Goal: Browse casually

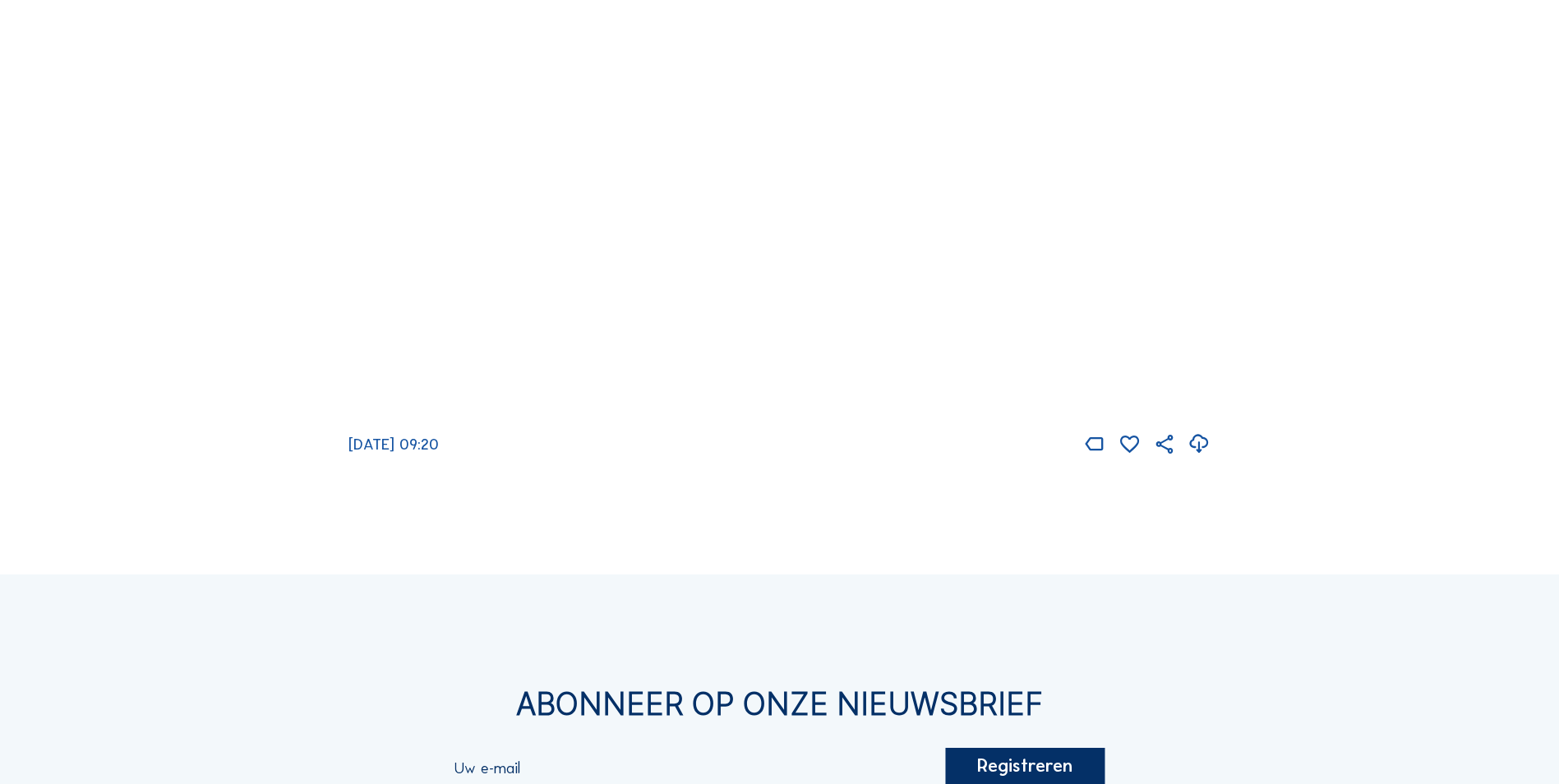
scroll to position [2301, 0]
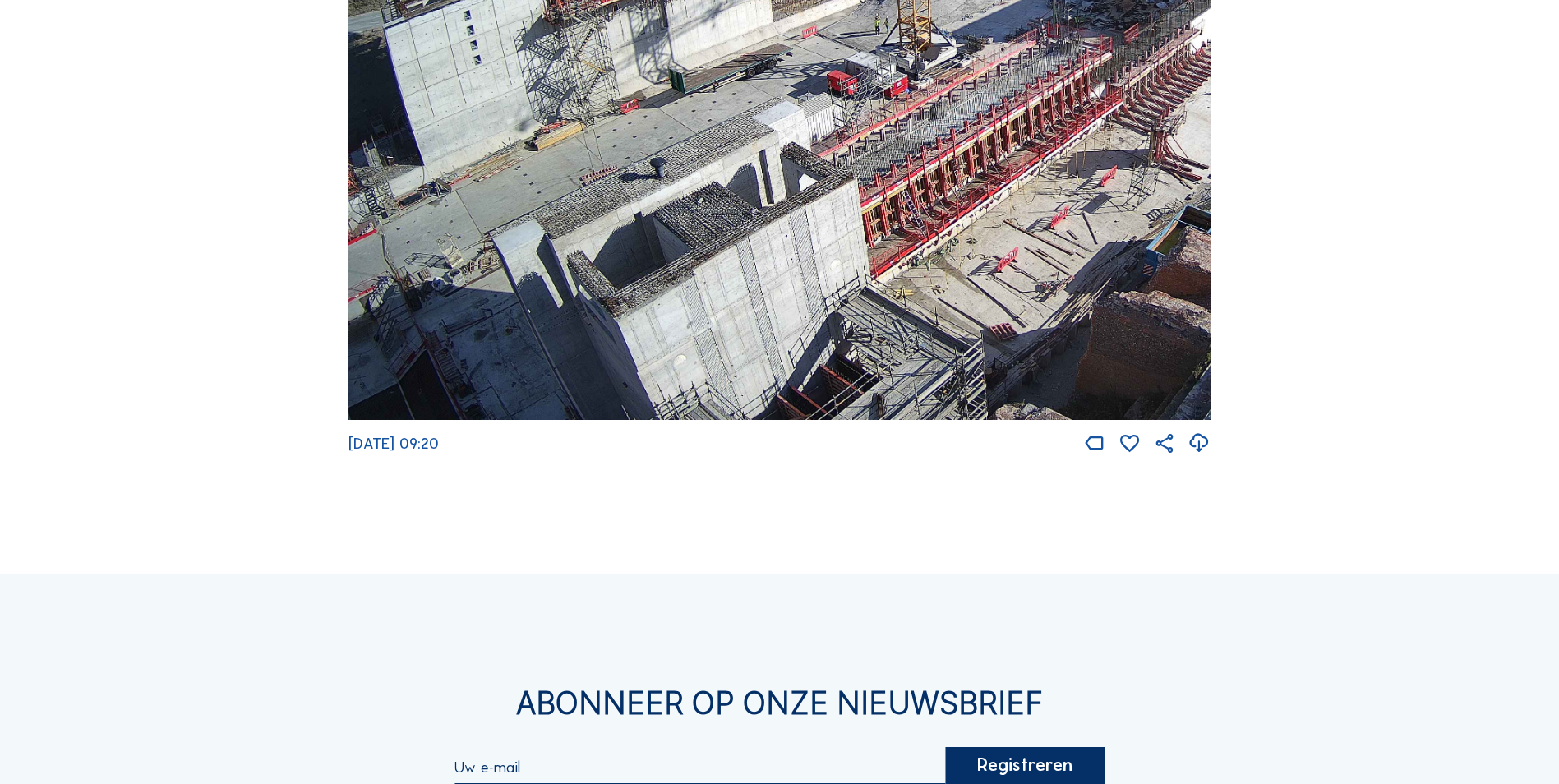
drag, startPoint x: 398, startPoint y: 375, endPoint x: 543, endPoint y: 253, distance: 189.5
click at [543, 253] on img at bounding box center [779, 177] width 862 height 484
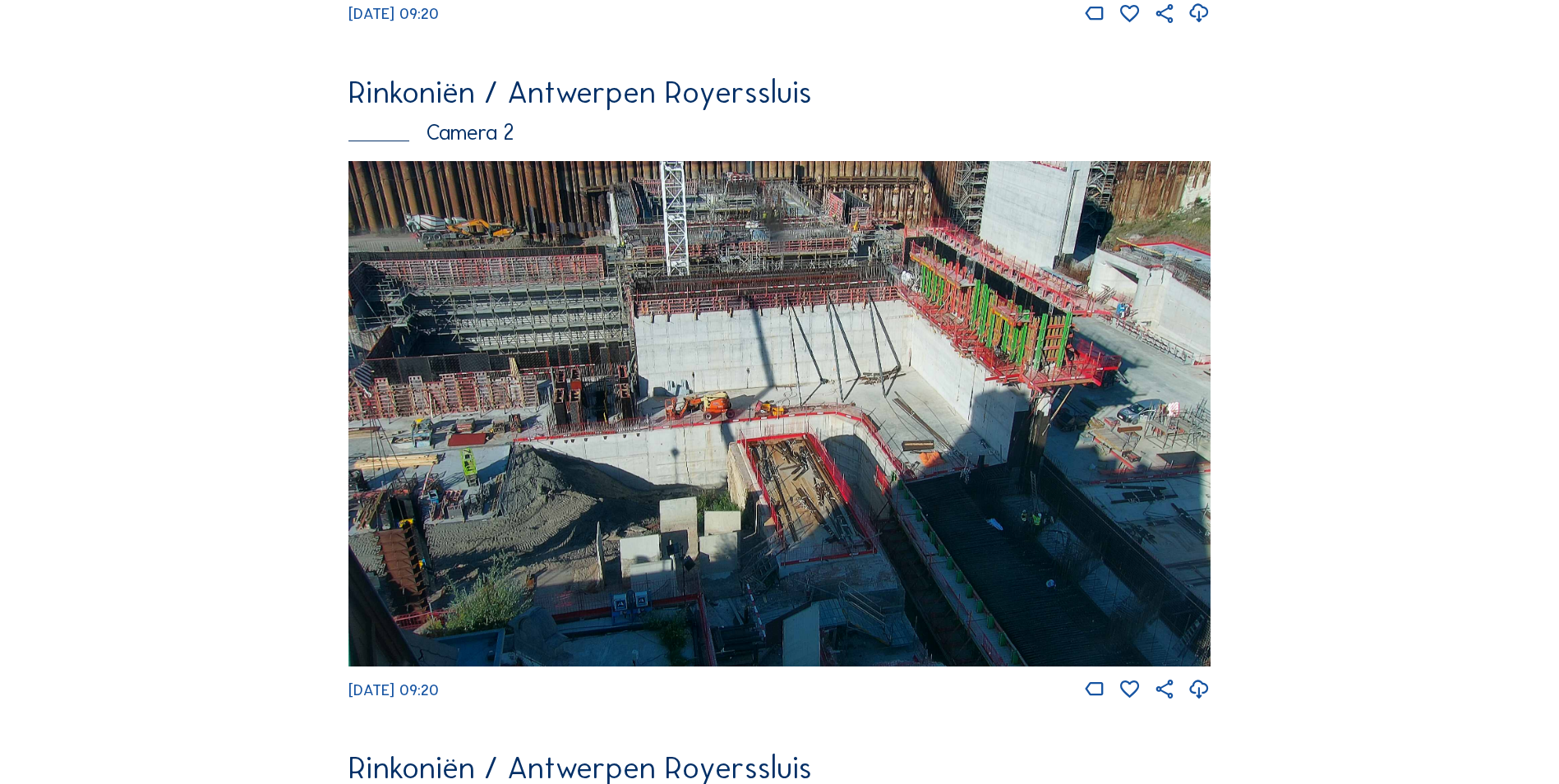
scroll to position [739, 0]
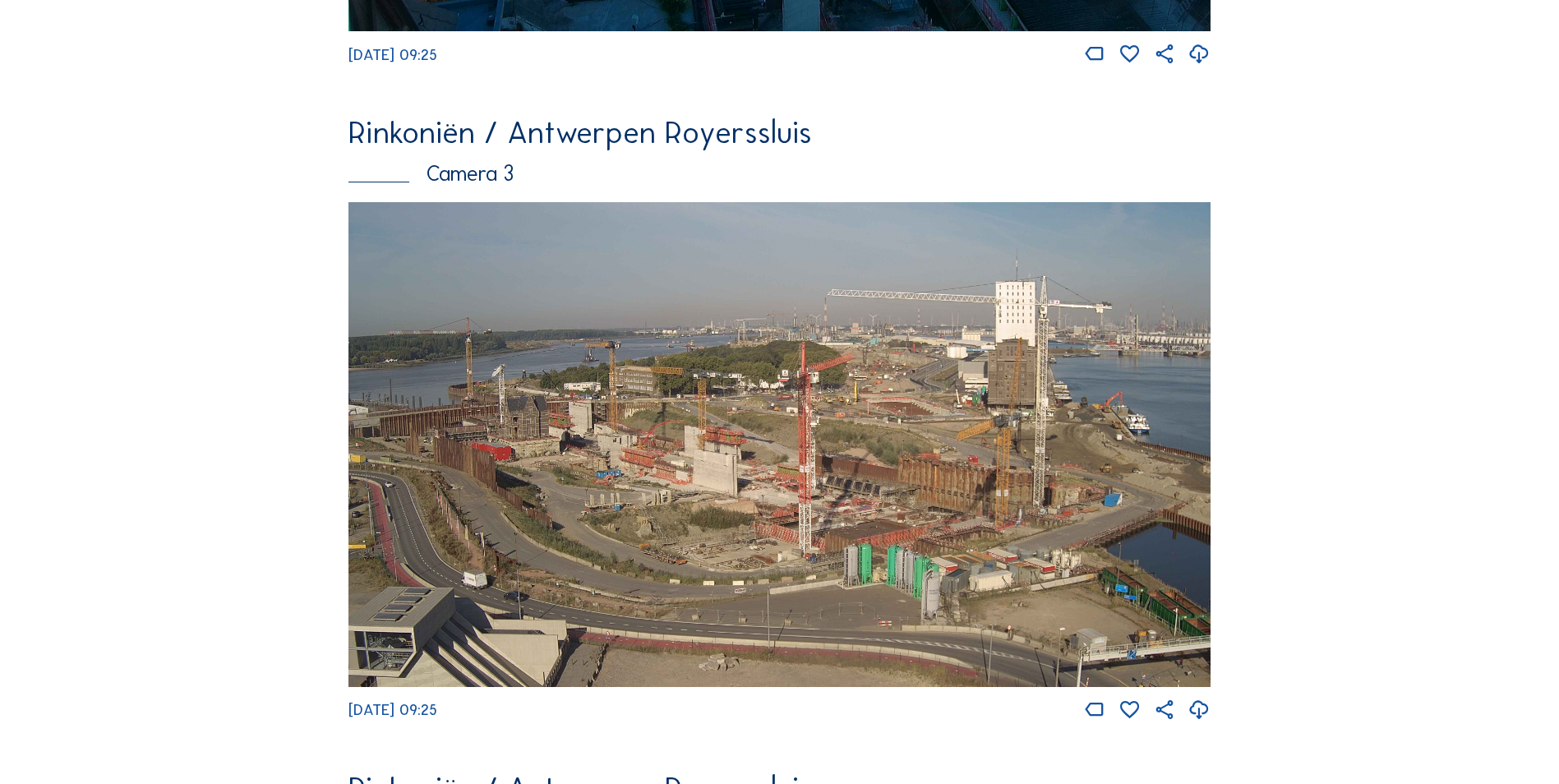
scroll to position [1396, 0]
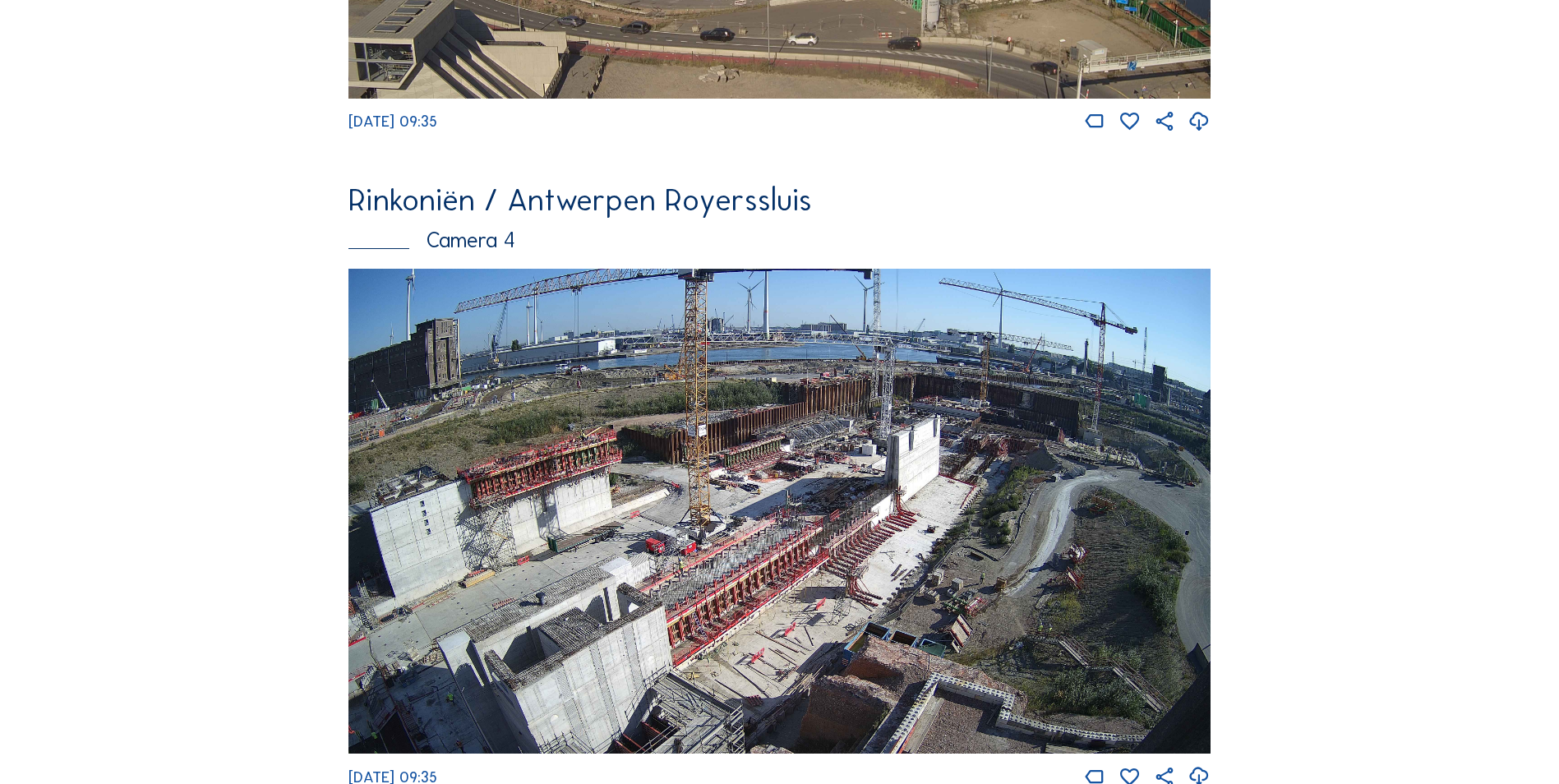
scroll to position [1972, 0]
